Goal: Use online tool/utility: Use online tool/utility

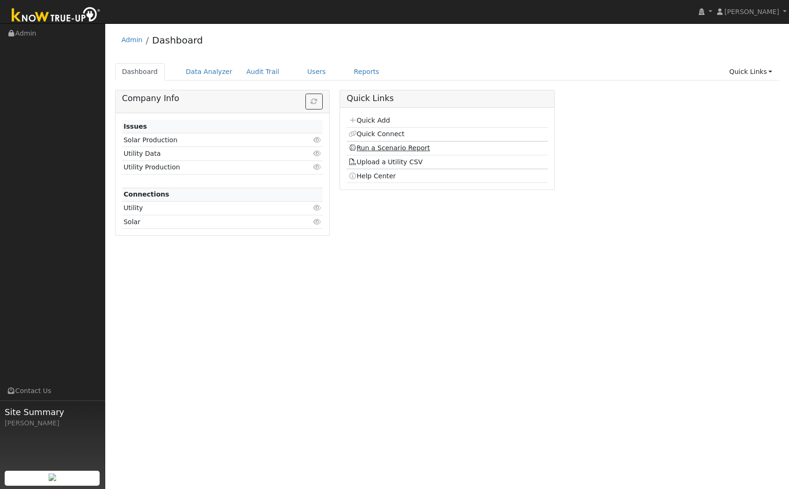
click at [396, 146] on link "Run a Scenario Report" at bounding box center [389, 147] width 82 height 7
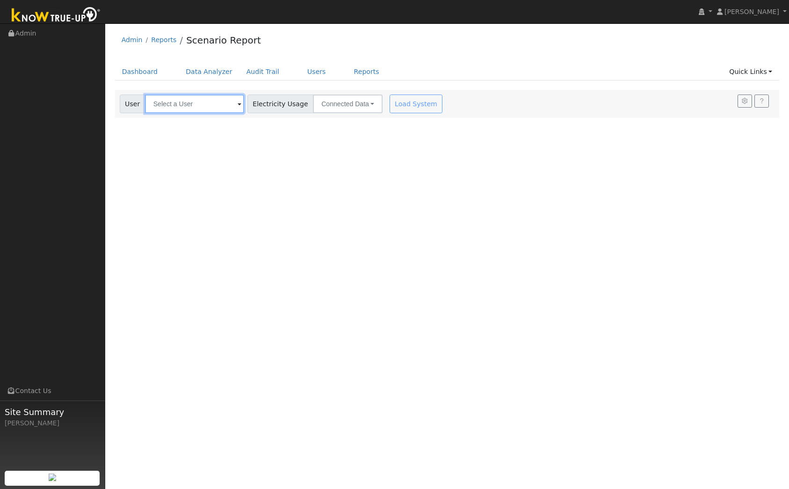
click at [206, 98] on input "text" at bounding box center [194, 103] width 99 height 19
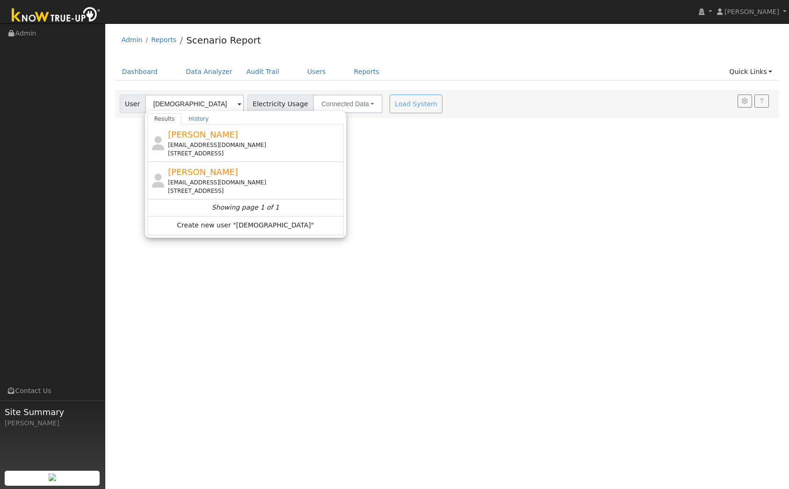
click at [192, 179] on div "templeshelby@gmail.com" at bounding box center [254, 182] width 173 height 8
type input "Shelby Temple"
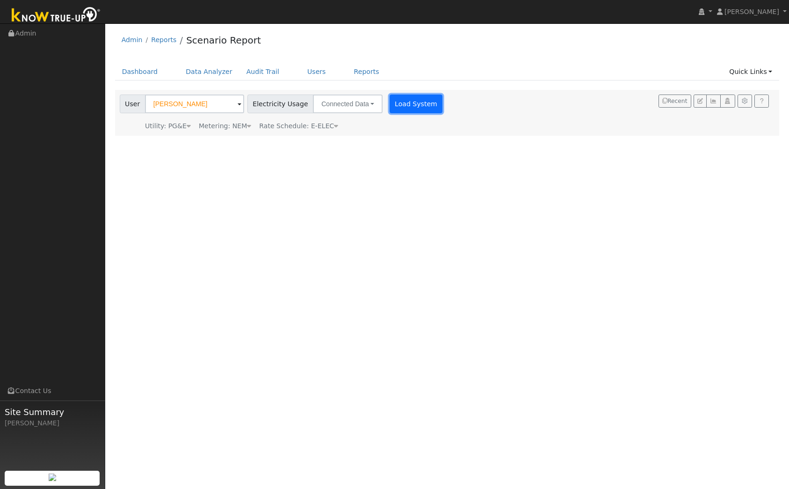
click at [395, 106] on button "Load System" at bounding box center [416, 103] width 53 height 19
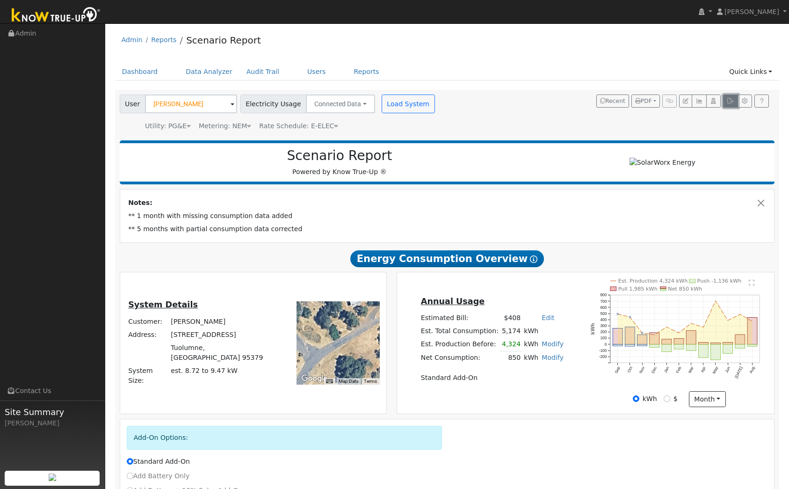
click at [730, 101] on icon "button" at bounding box center [730, 101] width 7 height 6
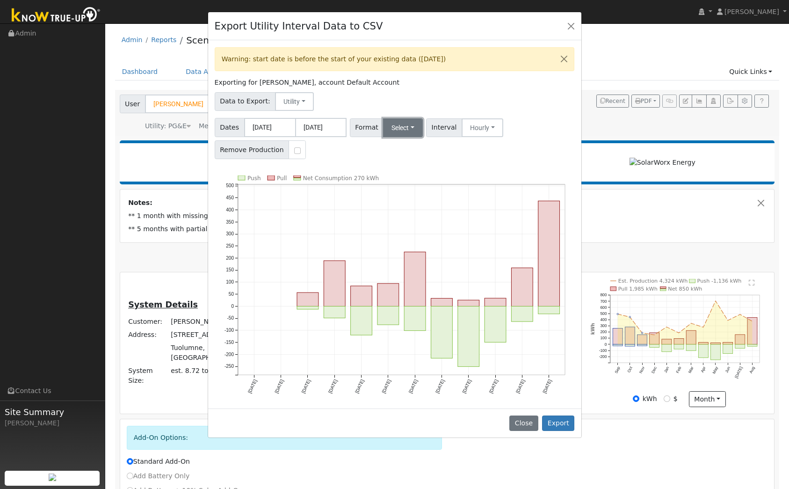
click at [402, 135] on button "Select" at bounding box center [403, 127] width 40 height 19
click at [405, 146] on link "Generic" at bounding box center [415, 148] width 67 height 13
click at [560, 424] on button "Export" at bounding box center [558, 423] width 32 height 16
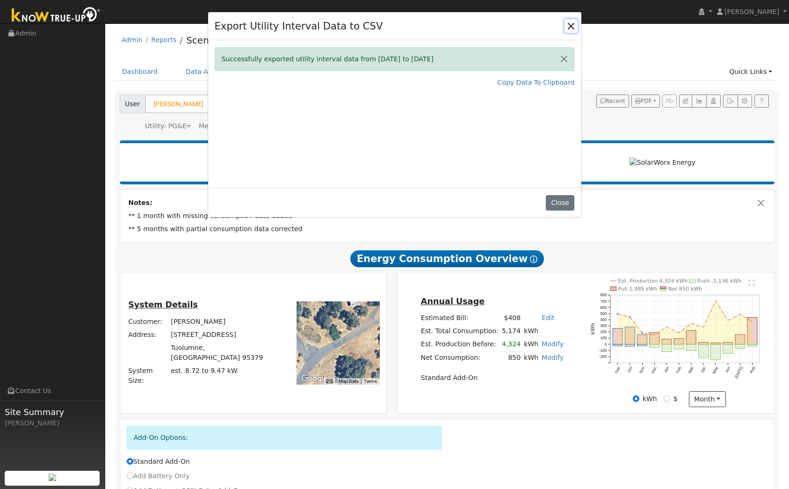
click at [567, 24] on button "Close" at bounding box center [570, 25] width 13 height 13
